Goal: Information Seeking & Learning: Find specific fact

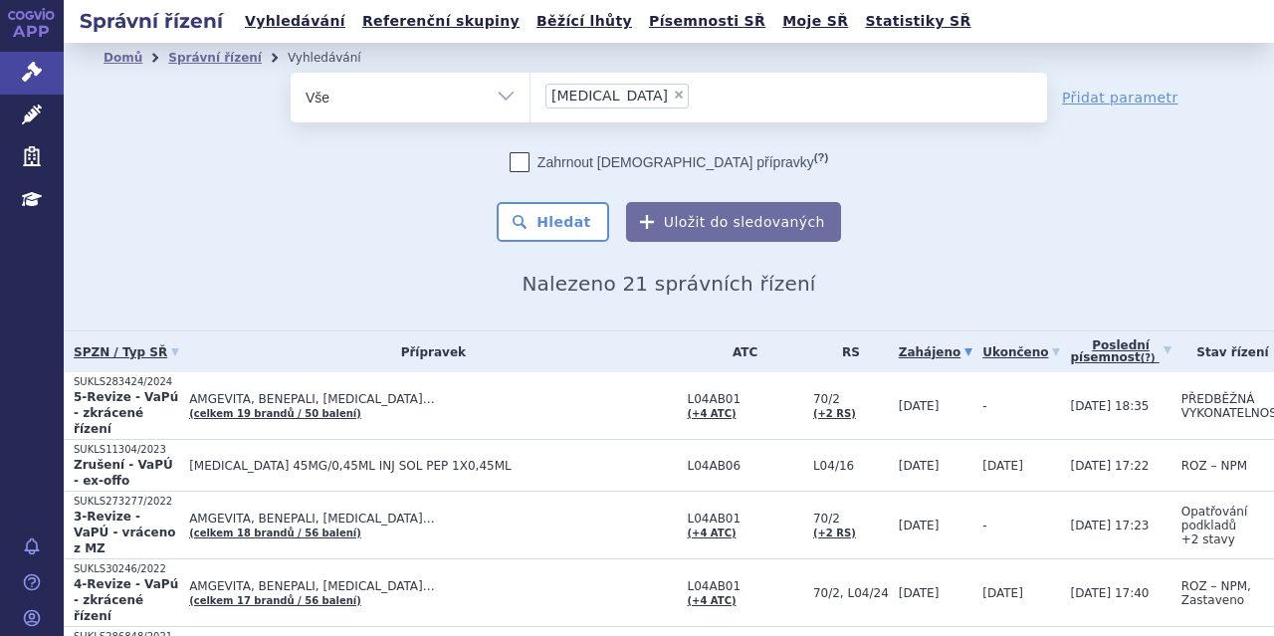
click at [673, 95] on span "×" at bounding box center [679, 95] width 12 height 12
click at [530, 95] on select "[MEDICAL_DATA]" at bounding box center [529, 97] width 1 height 50
select select
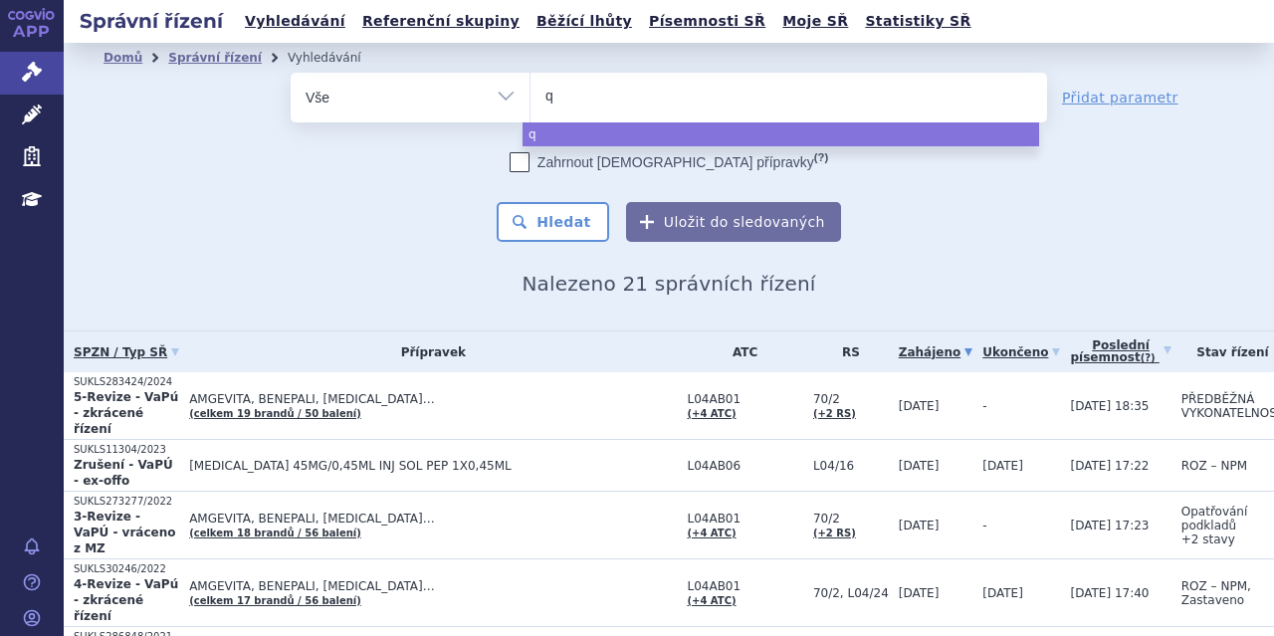
type input "qa"
type input "qal"
type input "qals"
type input "qalso"
type input "qalsod"
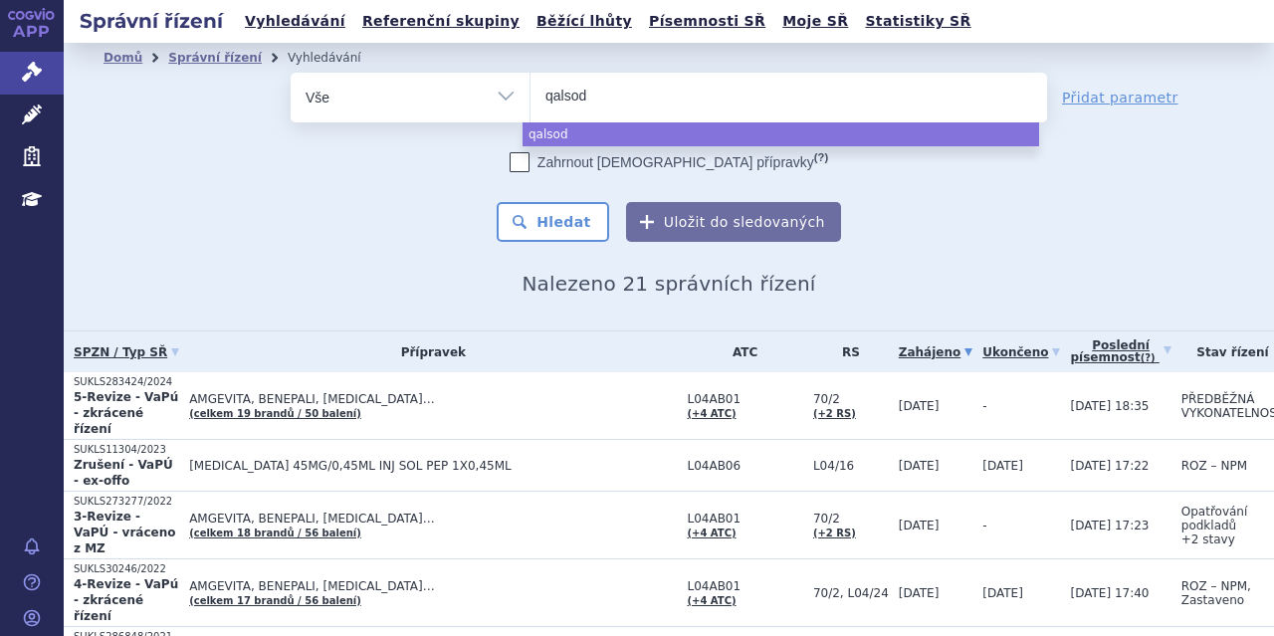
type input "qalsody"
select select "qalsody"
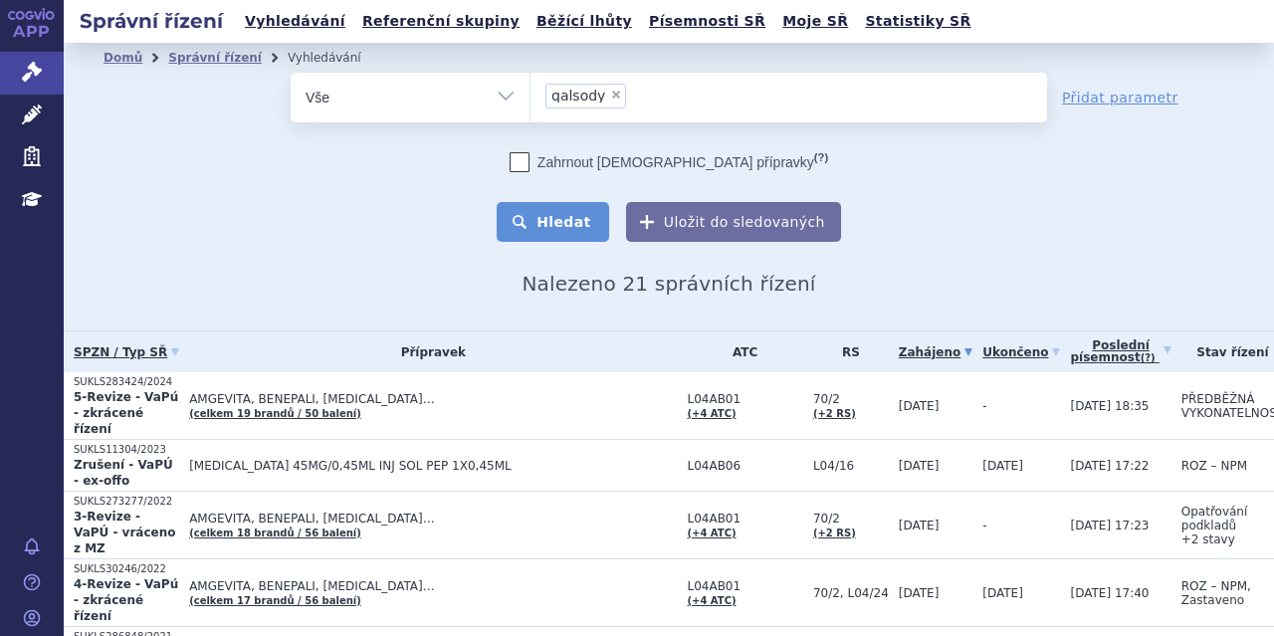
click at [579, 212] on button "Hledat" at bounding box center [553, 222] width 112 height 40
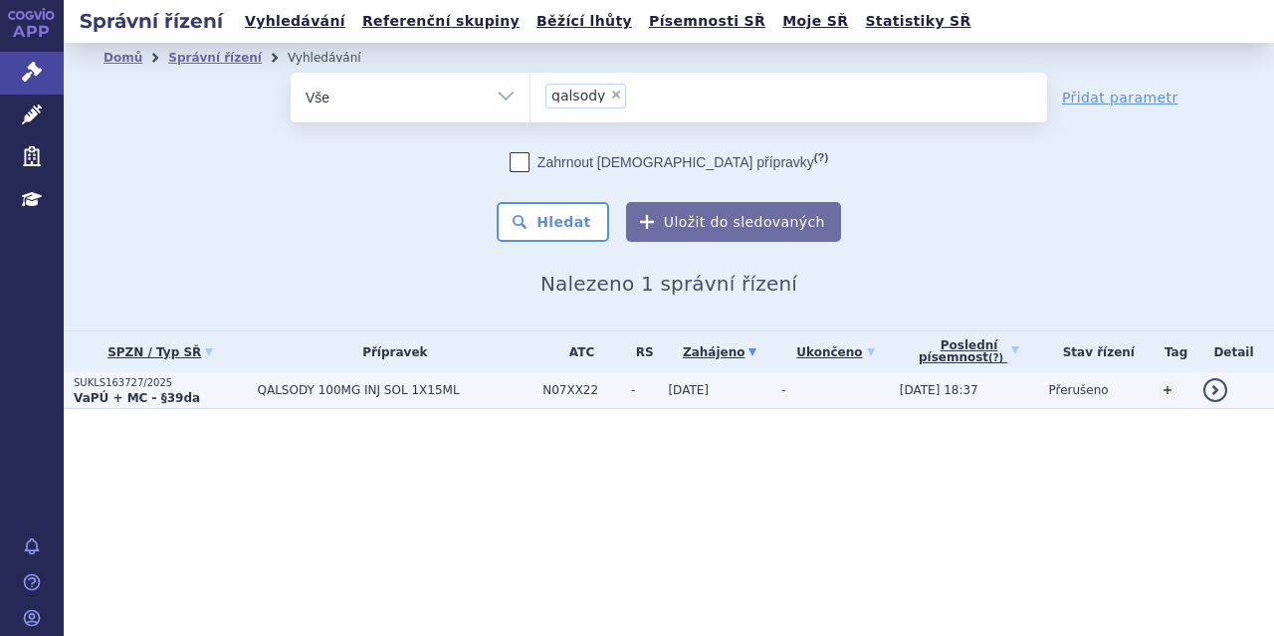
click at [249, 377] on td "QALSODY 100MG INJ SOL 1X15ML" at bounding box center [391, 390] width 286 height 37
